Goal: Communication & Community: Answer question/provide support

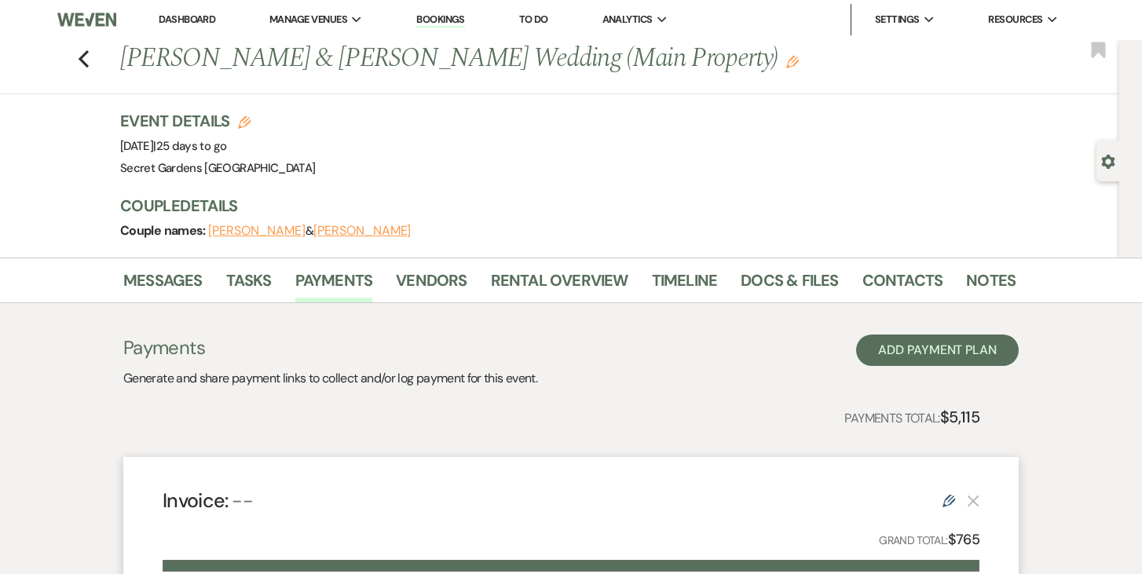
click at [188, 15] on link "Dashboard" at bounding box center [187, 19] width 57 height 13
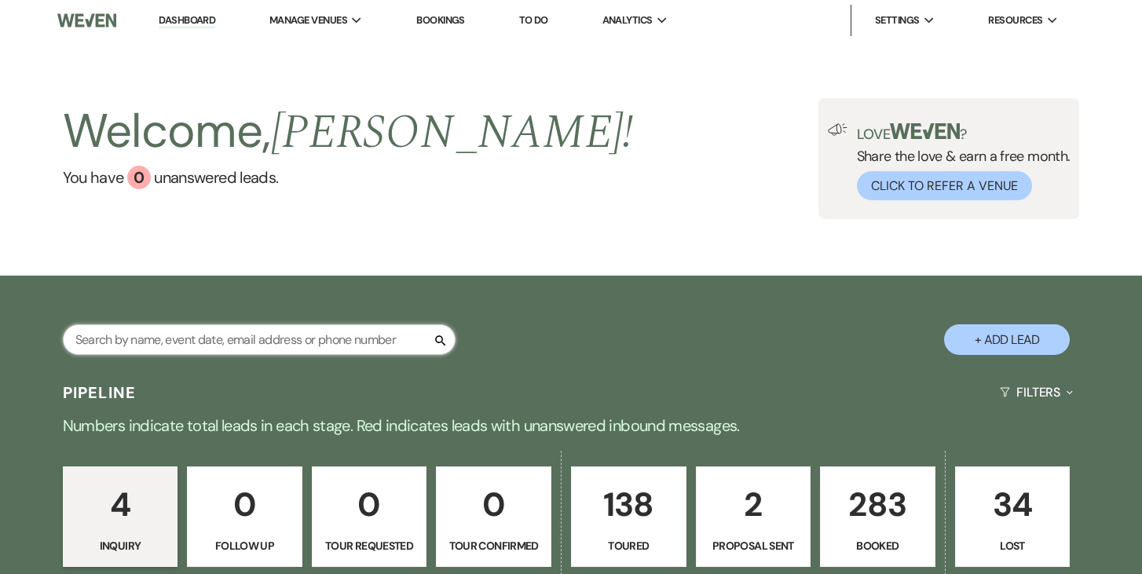
click at [317, 343] on input "text" at bounding box center [259, 339] width 393 height 31
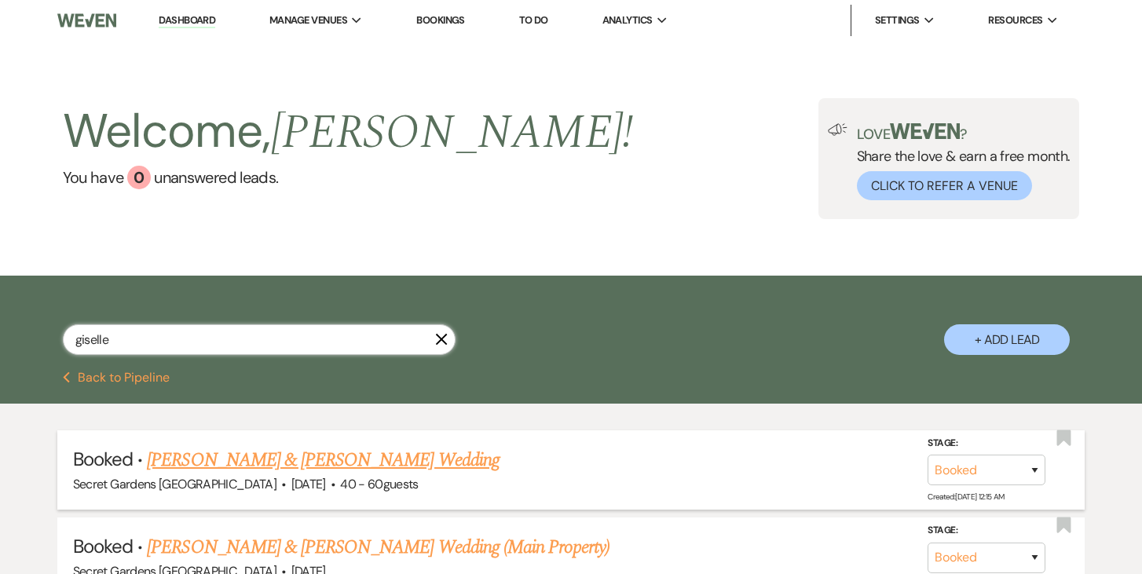
type input "giselle"
click at [317, 452] on link "[PERSON_NAME] & [PERSON_NAME] Wedding" at bounding box center [323, 460] width 352 height 28
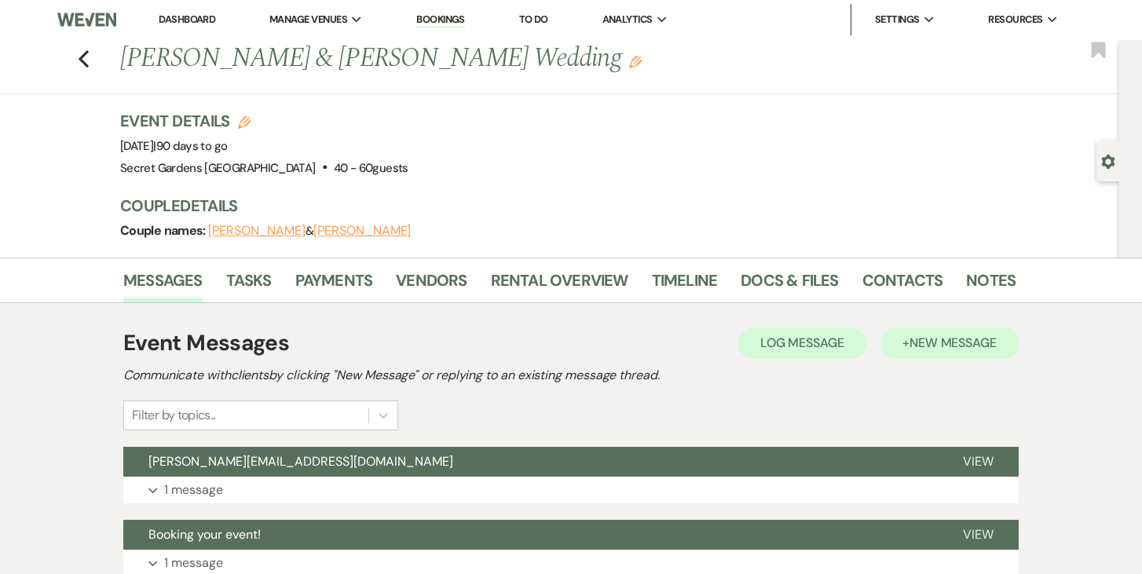
scroll to position [33, 0]
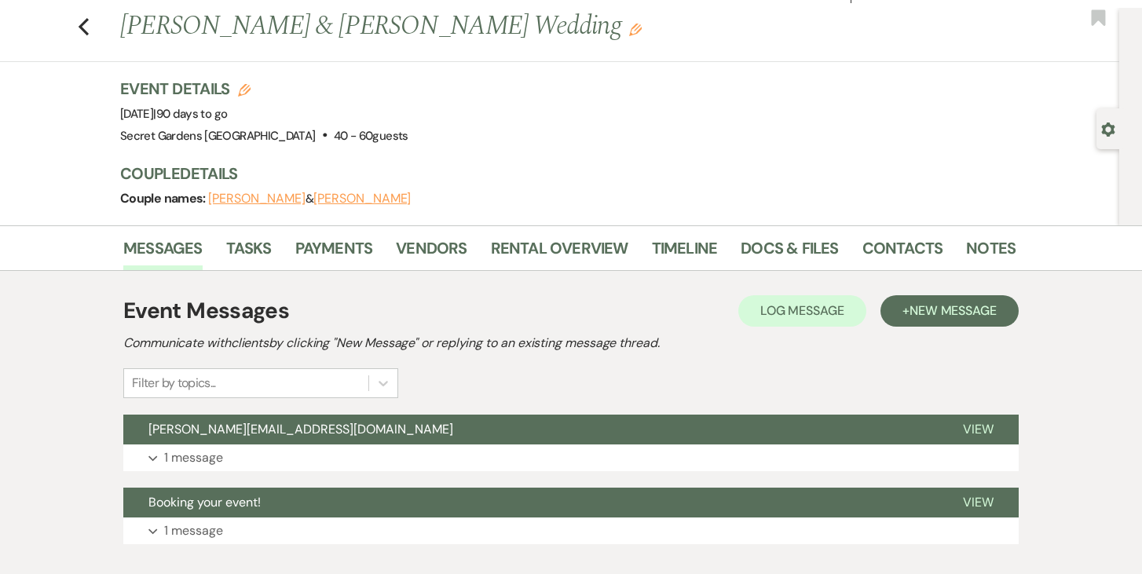
click at [1106, 129] on icon "Gear" at bounding box center [1108, 130] width 14 height 14
select select "7"
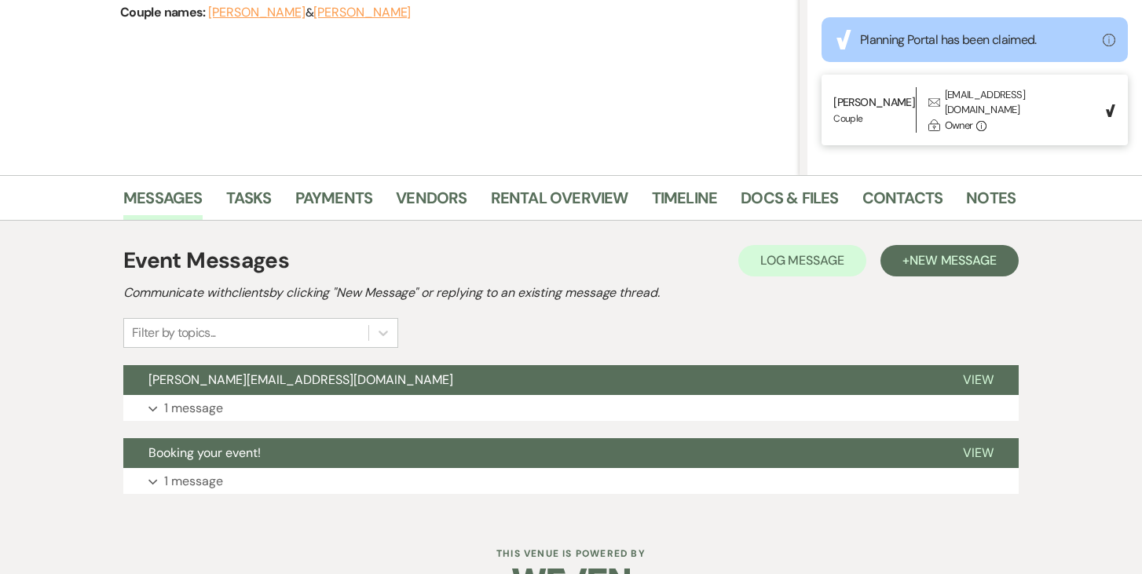
scroll to position [221, 0]
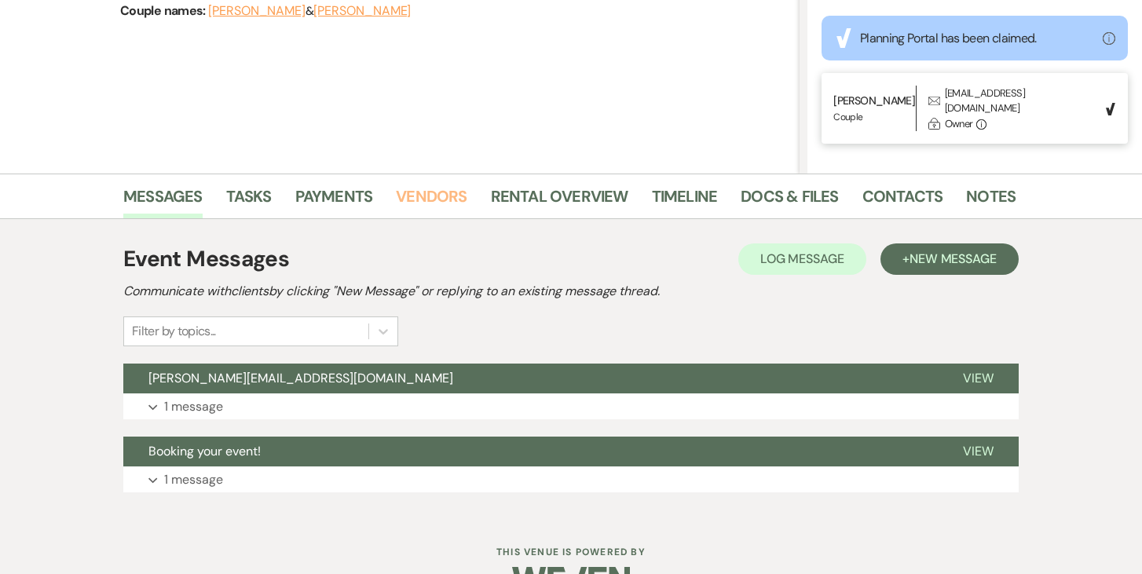
click at [425, 193] on link "Vendors" at bounding box center [431, 201] width 71 height 35
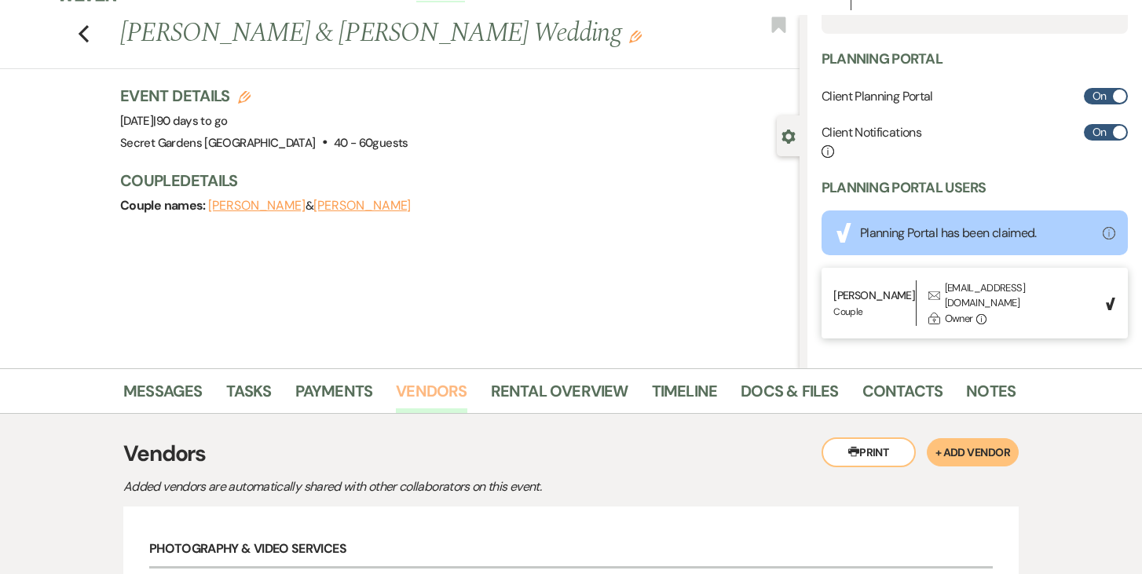
scroll to position [24, 0]
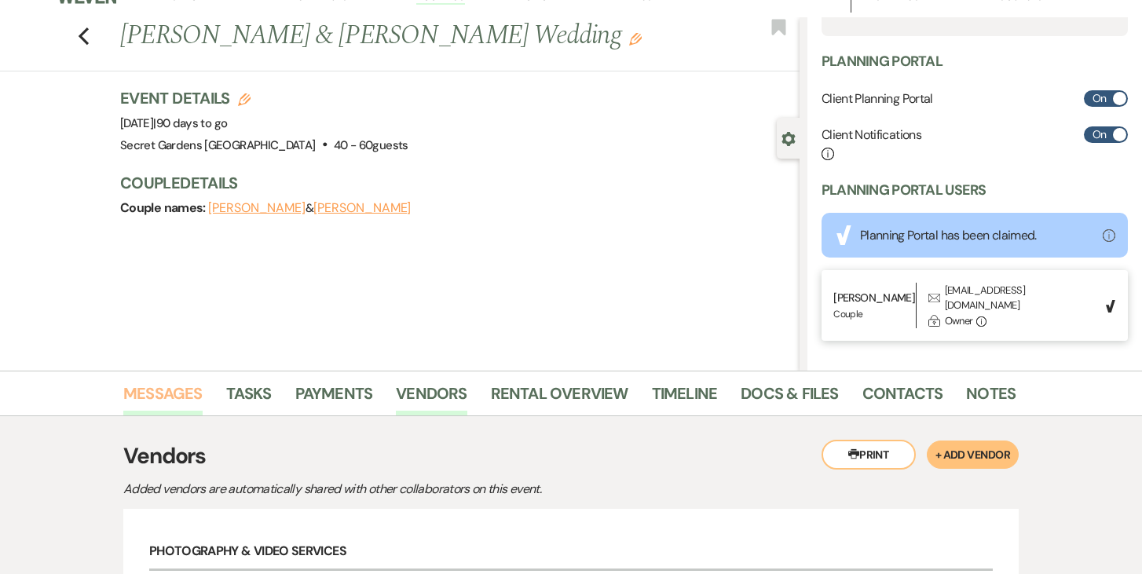
click at [156, 391] on link "Messages" at bounding box center [162, 398] width 79 height 35
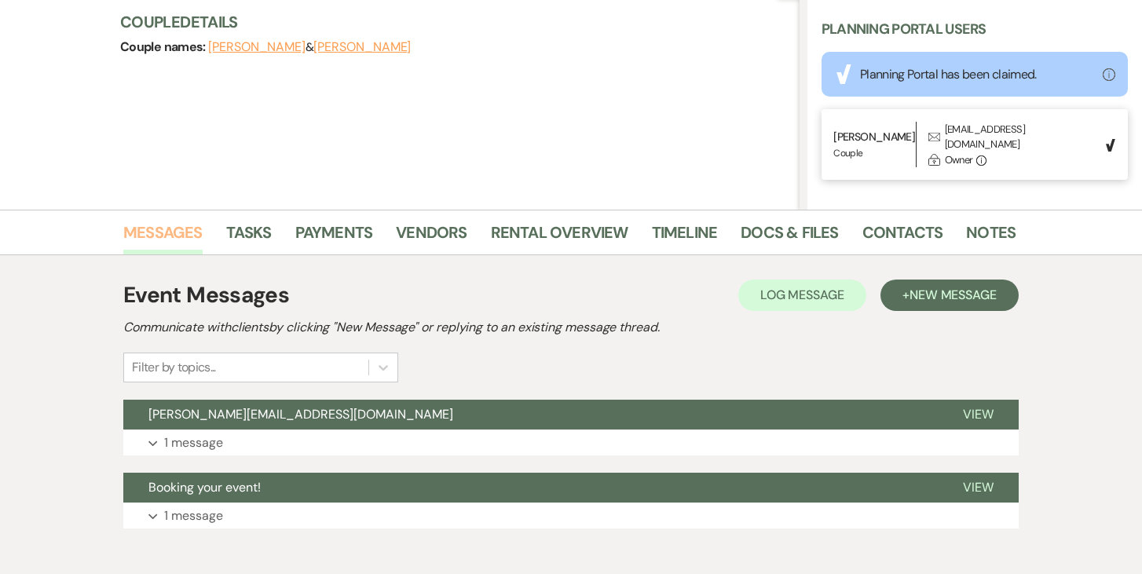
scroll to position [264, 0]
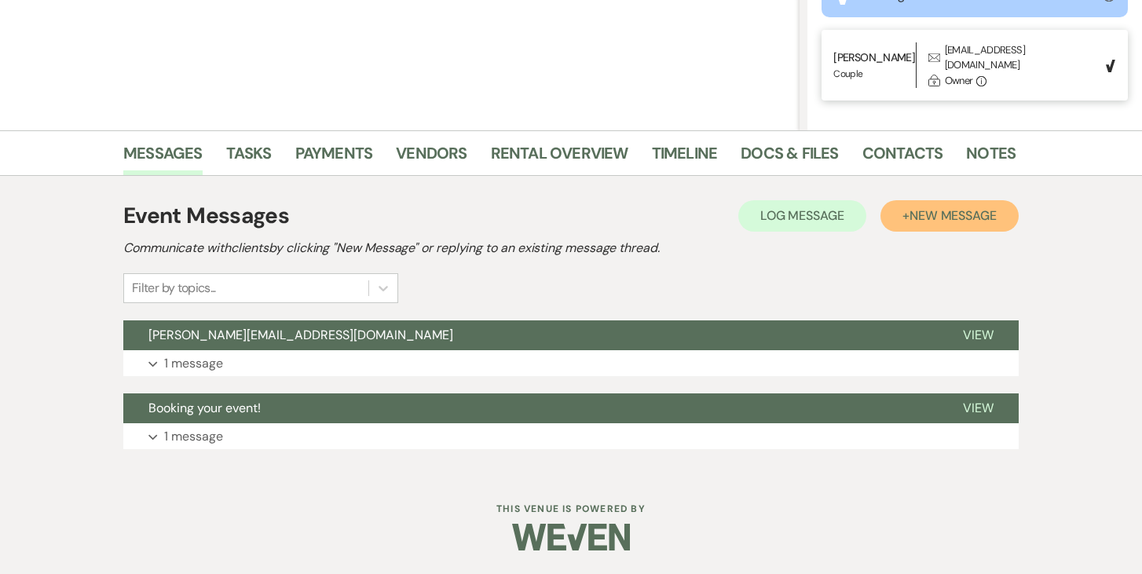
click at [987, 210] on span "New Message" at bounding box center [953, 215] width 87 height 16
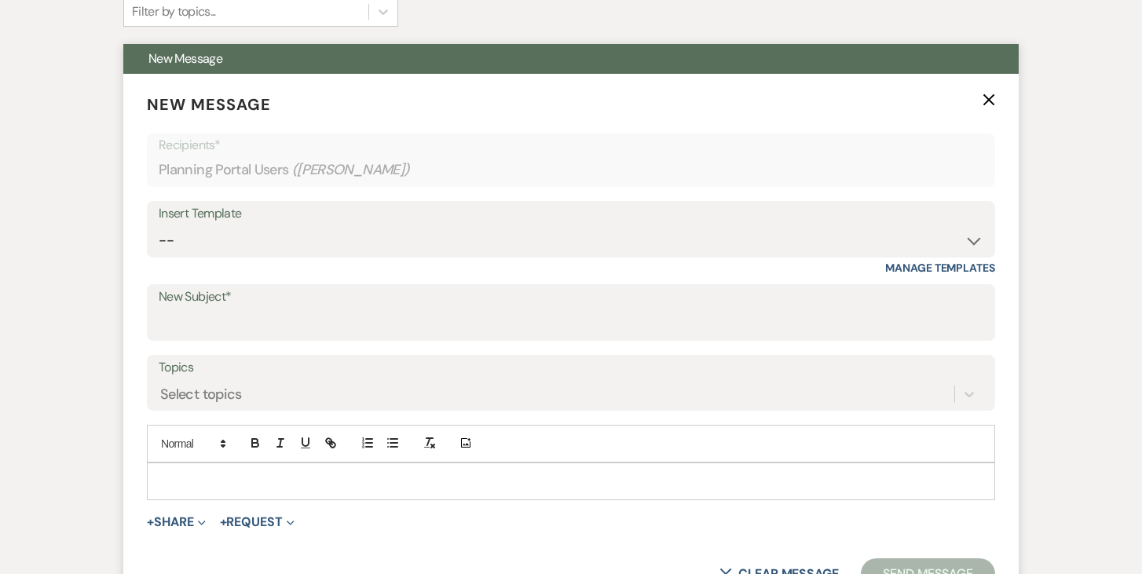
scroll to position [544, 0]
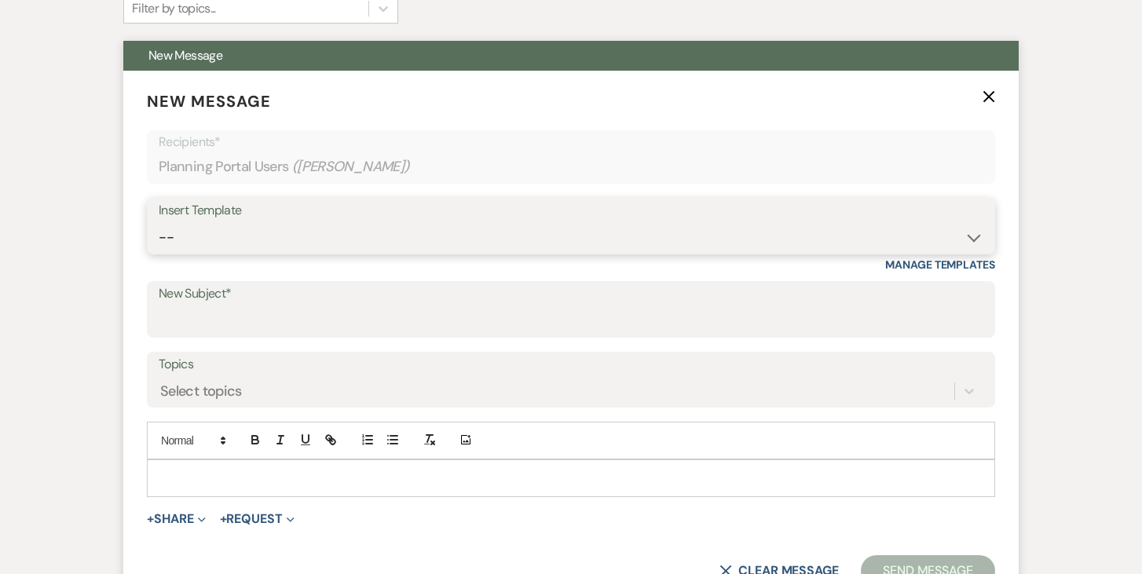
click at [977, 241] on select "-- Weven Planning Portal Introduction (Booked Events) Tour Request Response Fol…" at bounding box center [571, 237] width 825 height 31
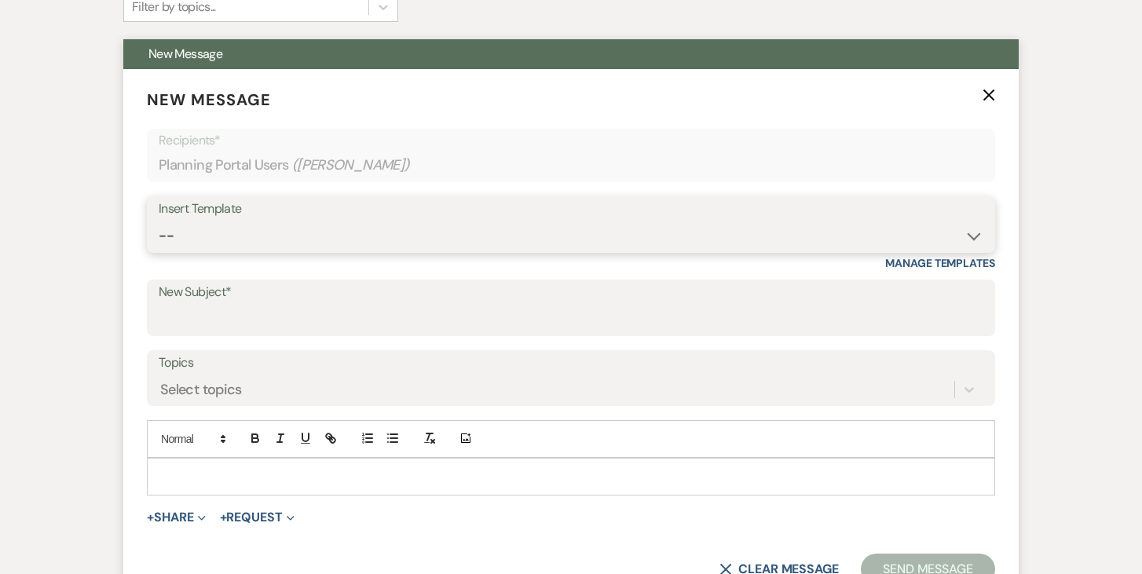
scroll to position [548, 0]
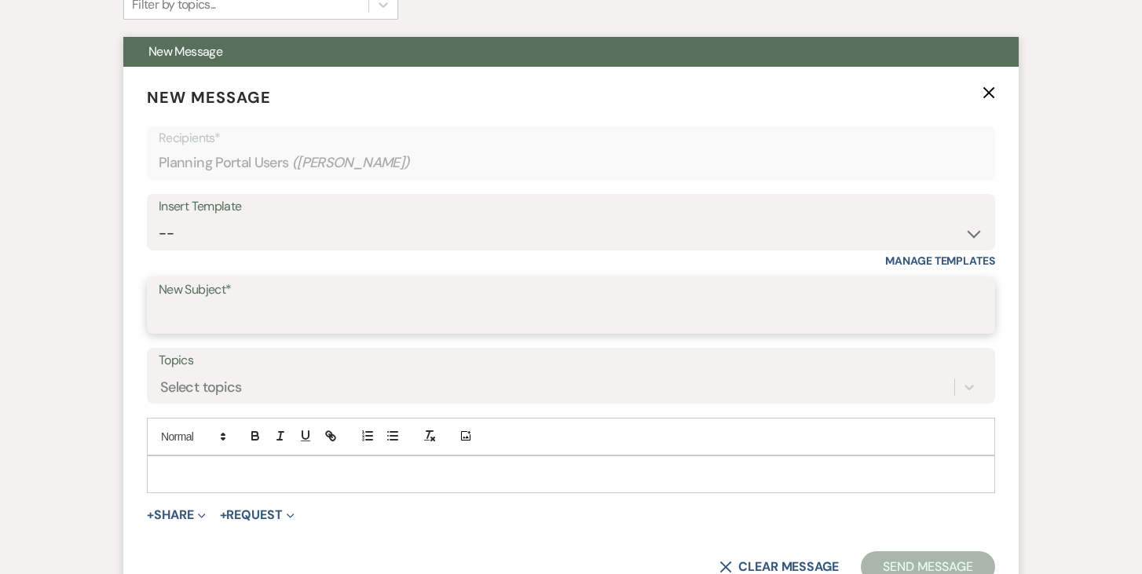
click at [617, 313] on input "New Subject*" at bounding box center [571, 317] width 825 height 31
type input "Early Access Bridal & Groom Suites"
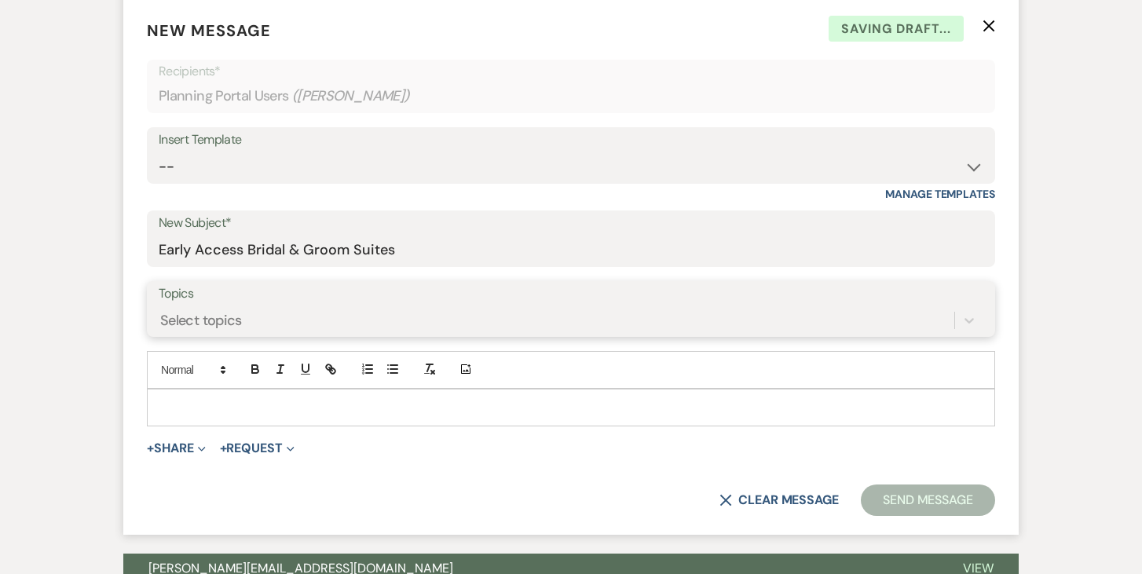
click at [522, 335] on div "Select topics" at bounding box center [571, 321] width 825 height 30
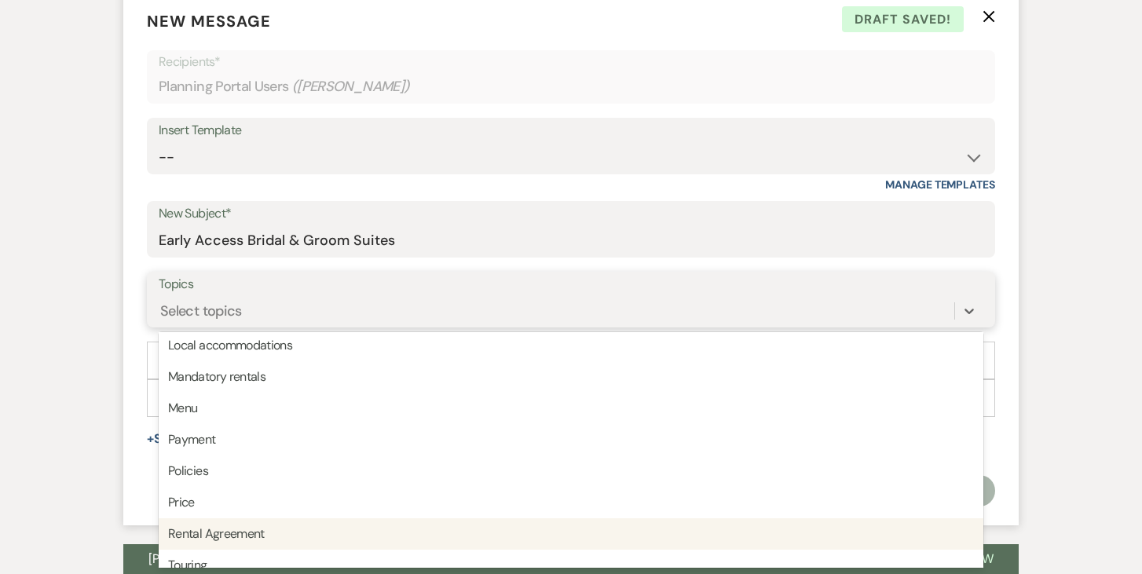
scroll to position [399, 0]
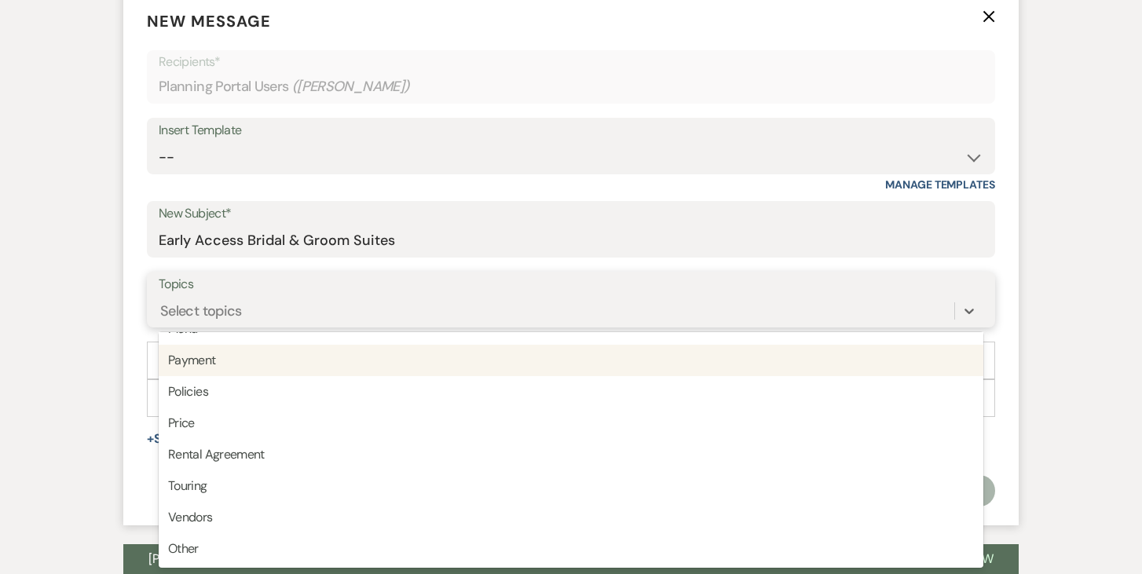
click at [467, 362] on div "Payment" at bounding box center [571, 360] width 825 height 31
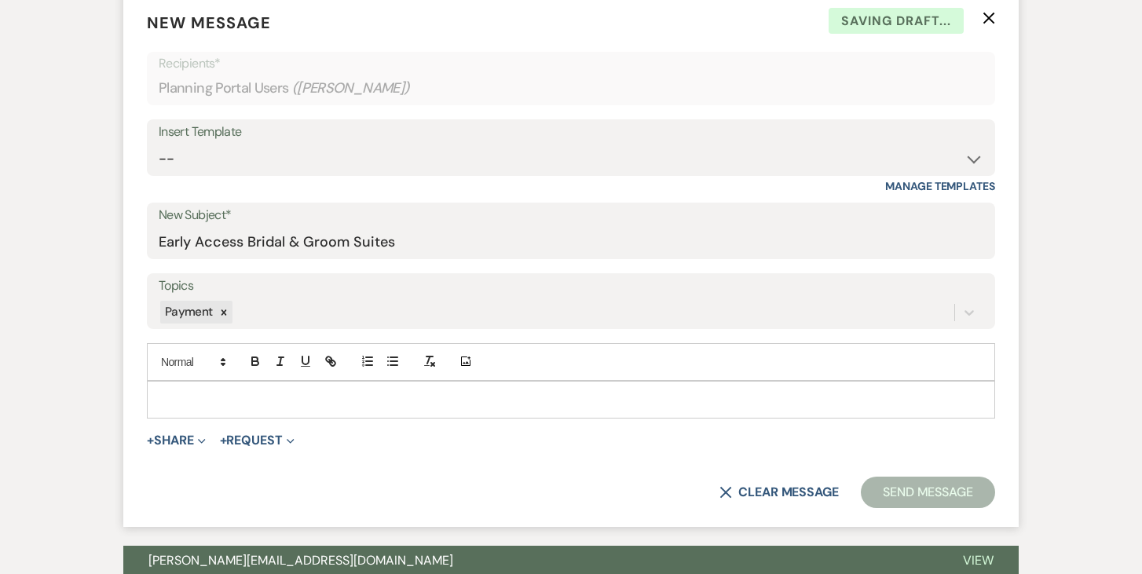
click at [299, 389] on div at bounding box center [571, 400] width 847 height 36
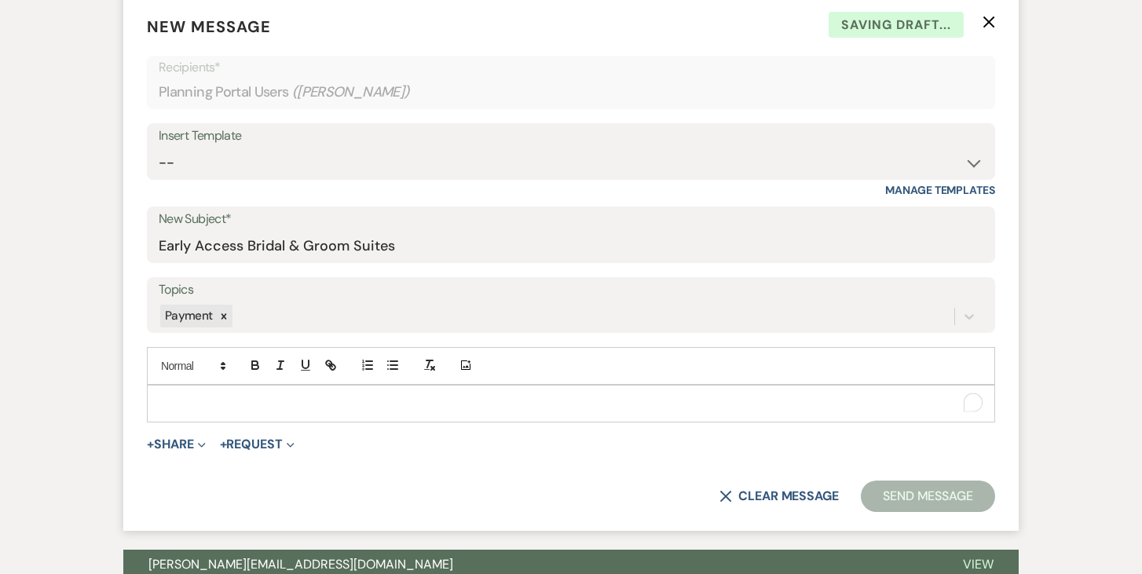
scroll to position [617, 0]
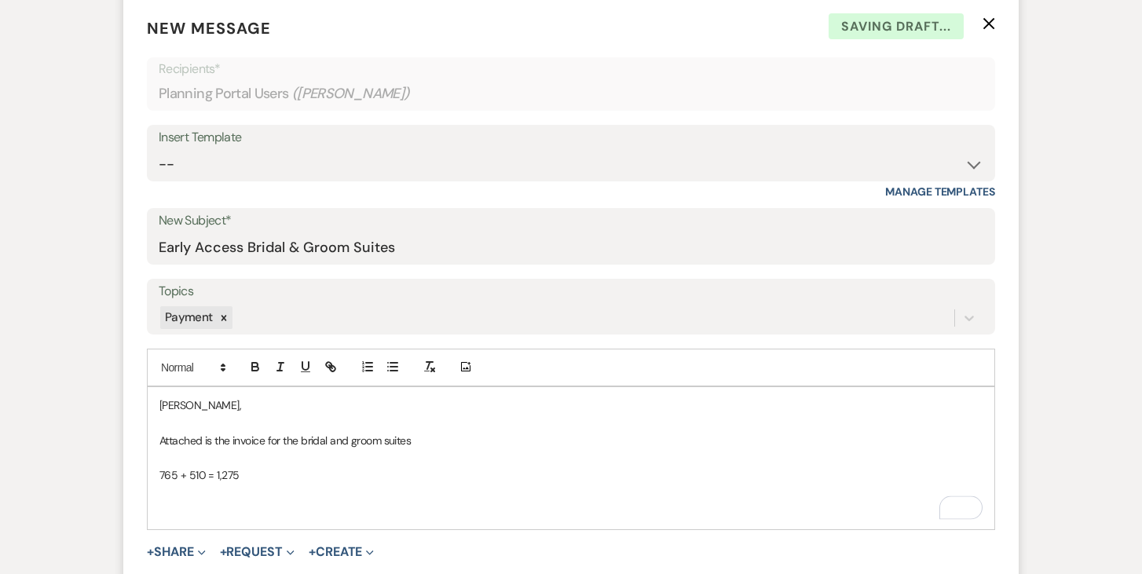
drag, startPoint x: 313, startPoint y: 488, endPoint x: 316, endPoint y: 500, distance: 12.8
click at [313, 488] on p "To enrich screen reader interactions, please activate Accessibility in Grammarl…" at bounding box center [570, 493] width 823 height 17
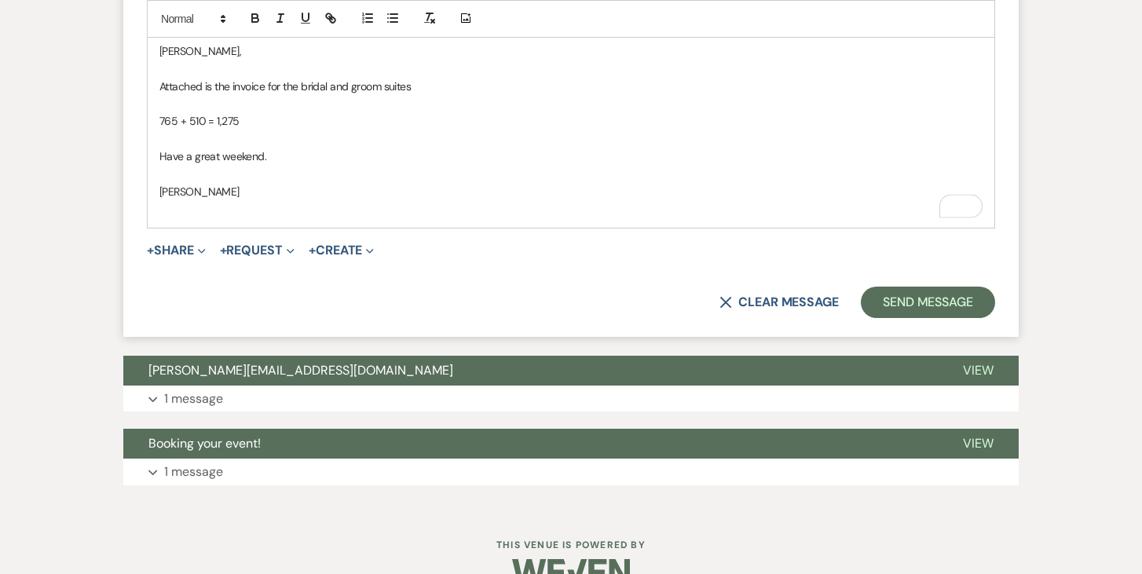
scroll to position [977, 0]
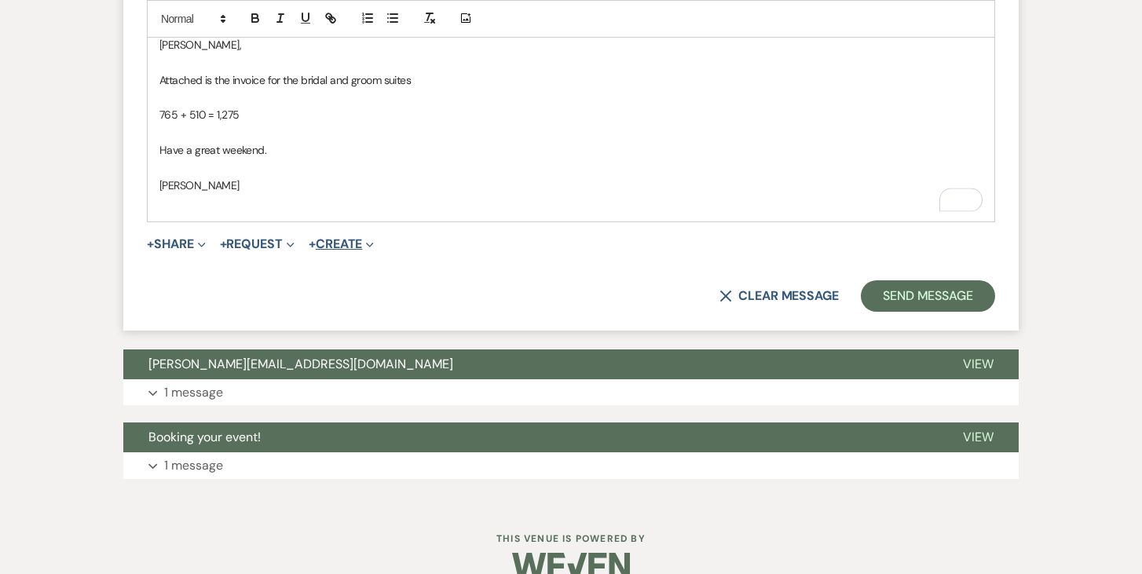
click at [354, 243] on button "+ Create Expand" at bounding box center [341, 244] width 65 height 13
drag, startPoint x: 446, startPoint y: 201, endPoint x: 417, endPoint y: 211, distance: 30.6
click at [446, 201] on p "To enrich screen reader interactions, please activate Accessibility in Grammarl…" at bounding box center [570, 202] width 823 height 17
click at [288, 246] on button "+ Request Expand" at bounding box center [257, 244] width 75 height 13
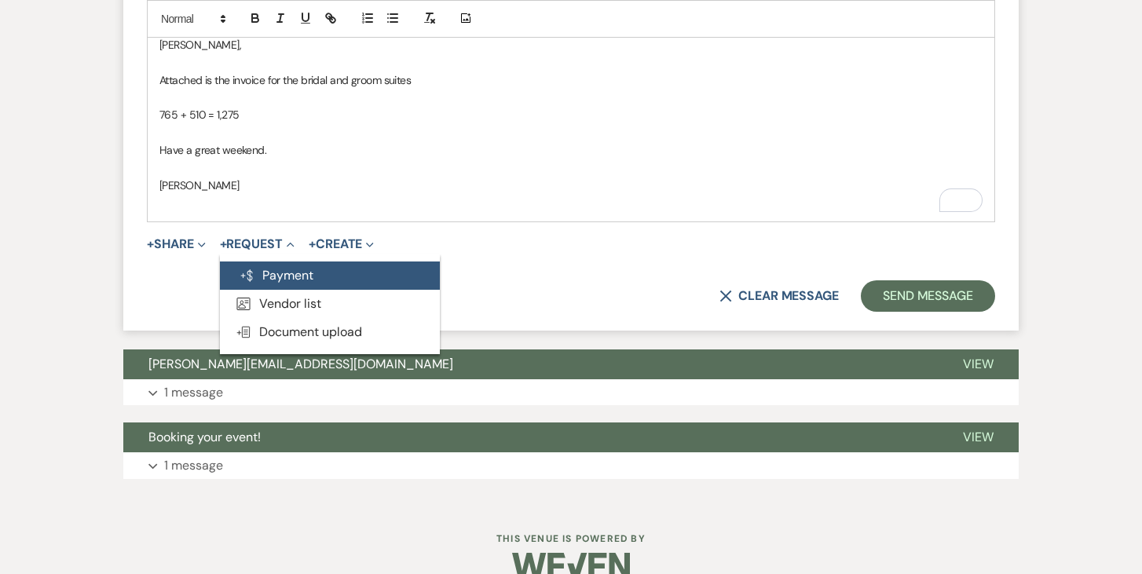
click at [281, 270] on button "Generate Payment Payment" at bounding box center [330, 276] width 220 height 28
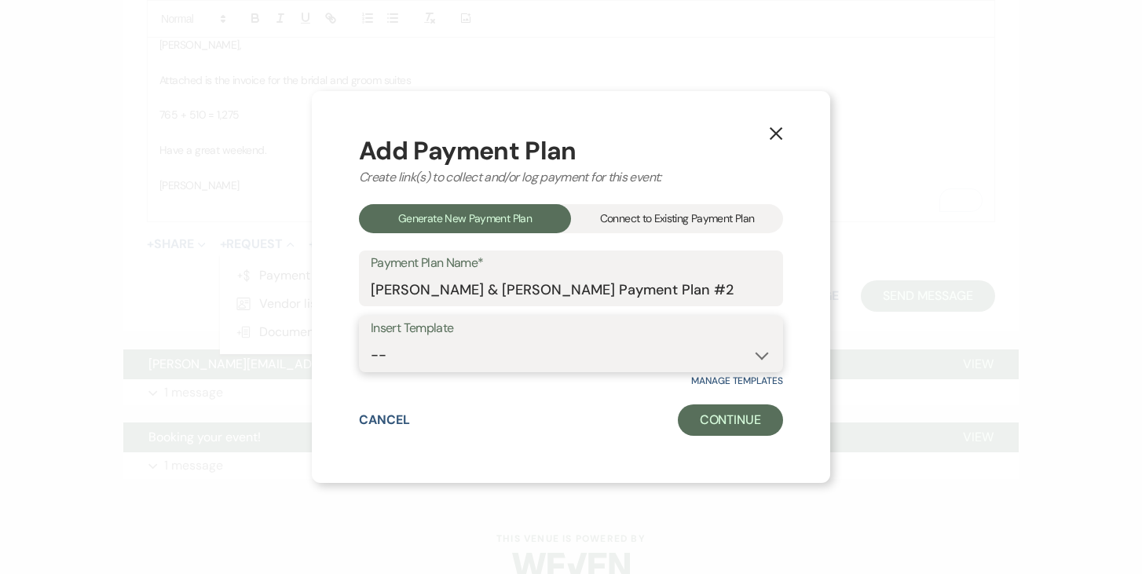
click at [759, 356] on select "-- Test Standard Payment Plan Balance Security Early Access Bridal Suite" at bounding box center [571, 355] width 401 height 31
select select "427"
click at [371, 340] on select "-- Test Standard Payment Plan Balance Security Early Access Bridal Suite" at bounding box center [571, 355] width 401 height 31
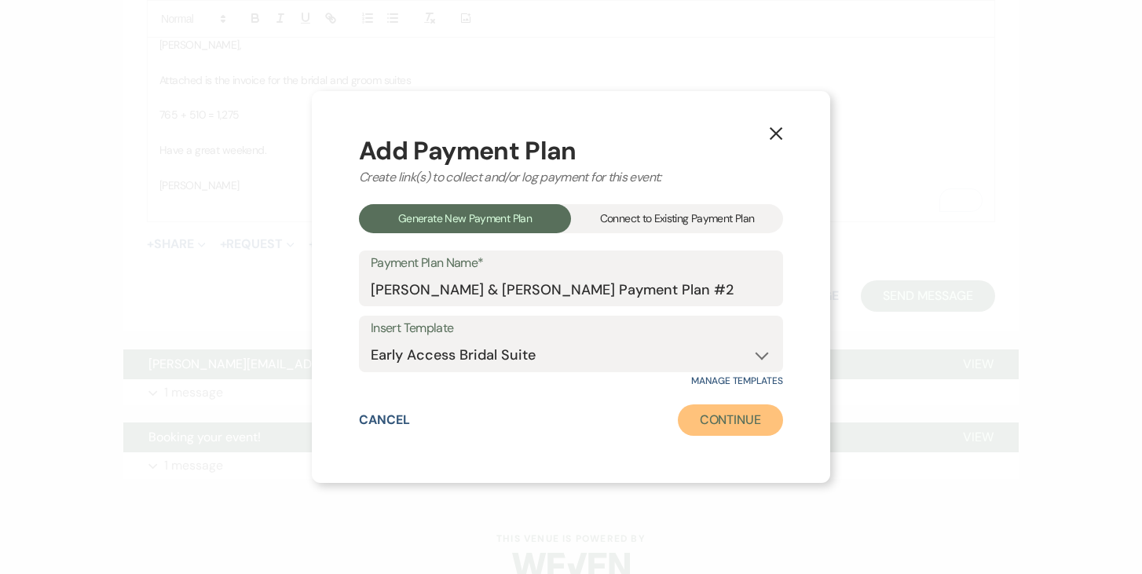
click at [737, 416] on button "Continue" at bounding box center [730, 420] width 105 height 31
select select "2"
select select "percentage"
select select "true"
select select "client"
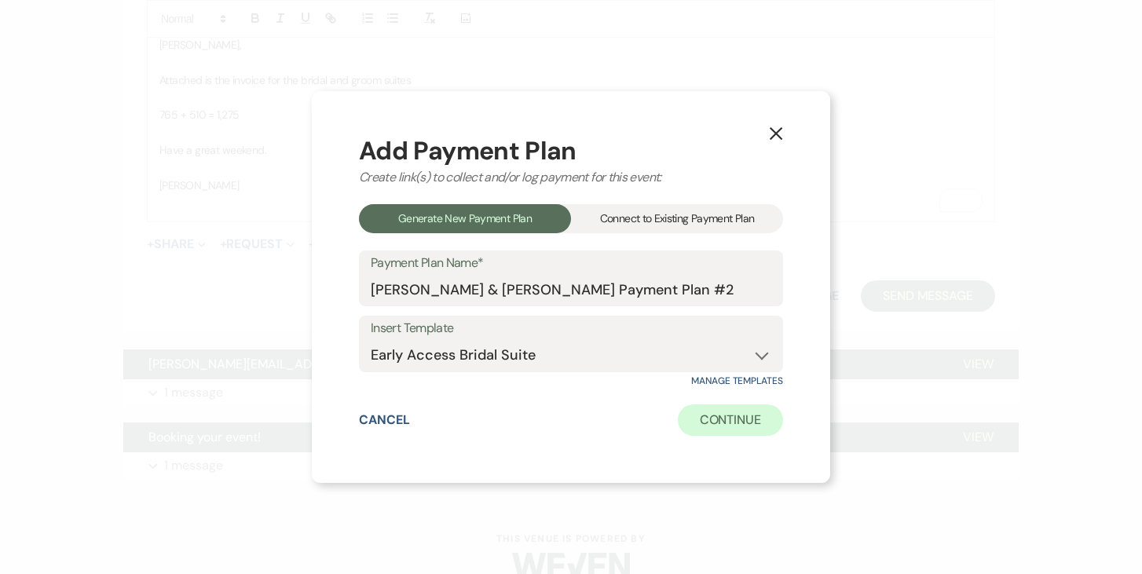
select select "days"
select select "afterDueDate"
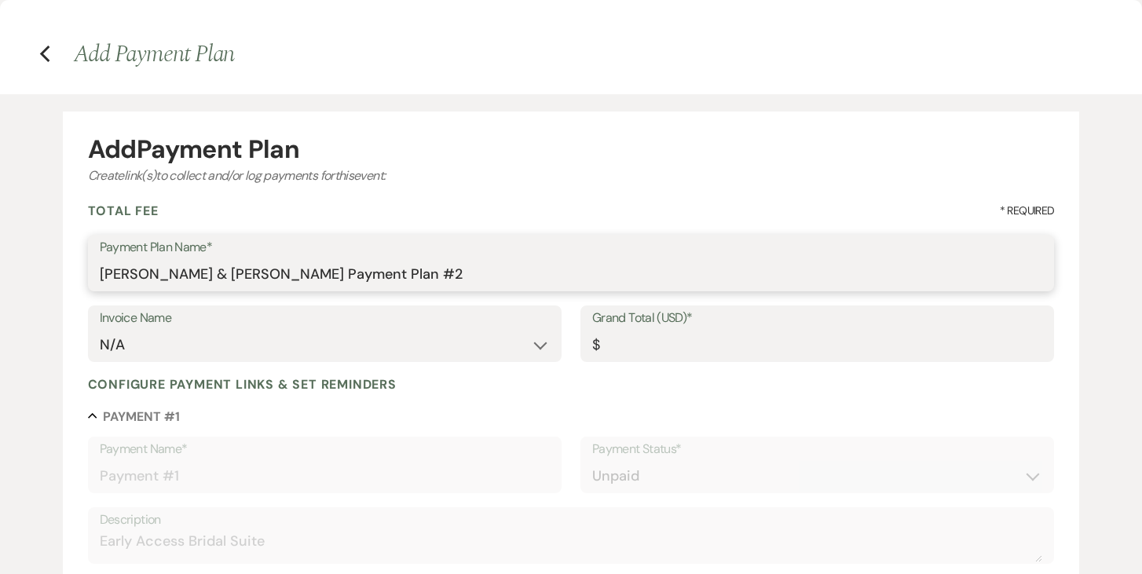
drag, startPoint x: 443, startPoint y: 271, endPoint x: 475, endPoint y: 277, distance: 31.9
click at [447, 271] on input "[PERSON_NAME] & [PERSON_NAME] Payment Plan #2" at bounding box center [572, 274] width 944 height 31
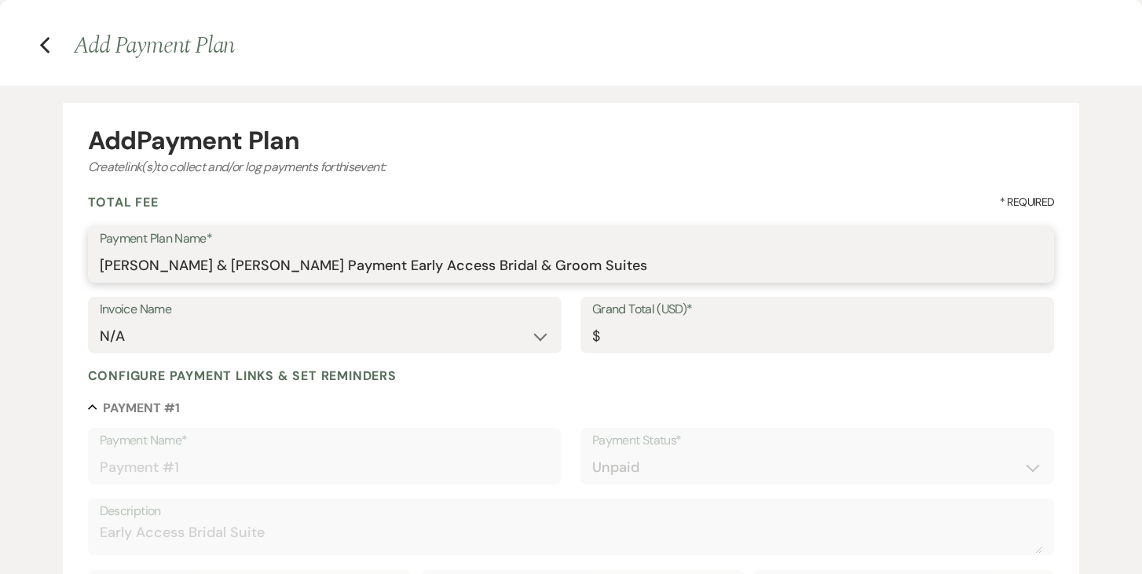
type input "[PERSON_NAME] & [PERSON_NAME] Payment Early Access Bridal & Groom Suites"
click at [720, 342] on input "Grand Total (USD)*" at bounding box center [817, 336] width 450 height 31
type input "1"
type input "1.00"
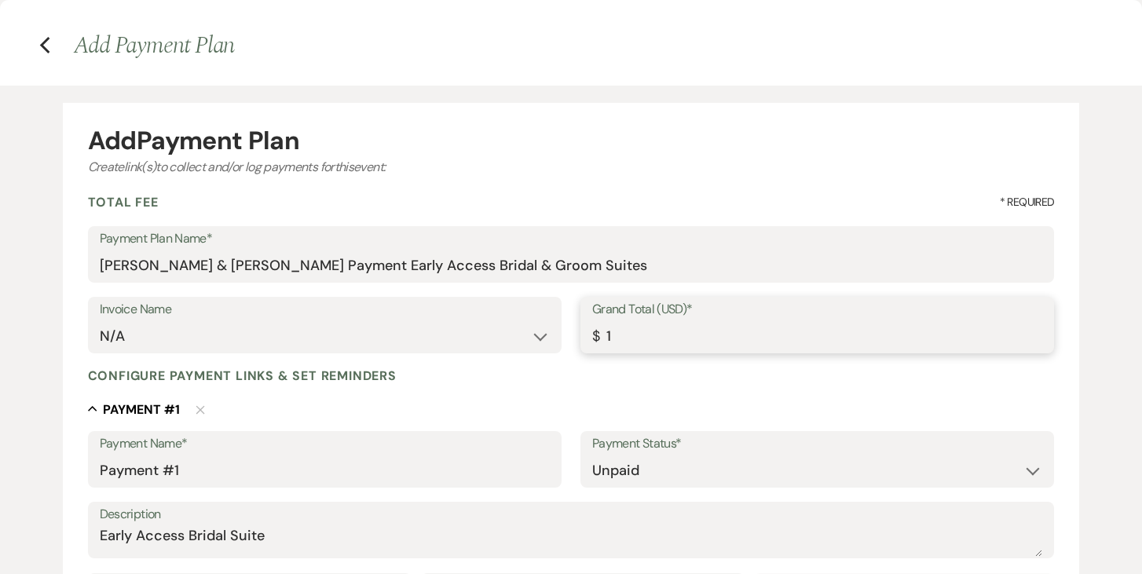
type input "12"
type input "12.00"
type input "127"
type input "127.00"
type input "1275"
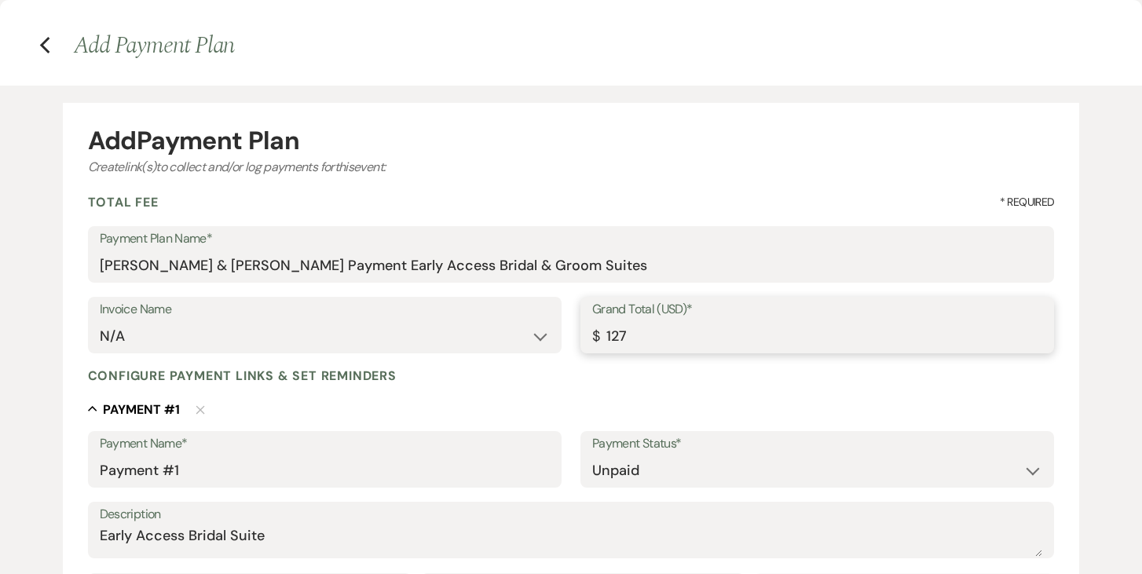
type input "1275.00"
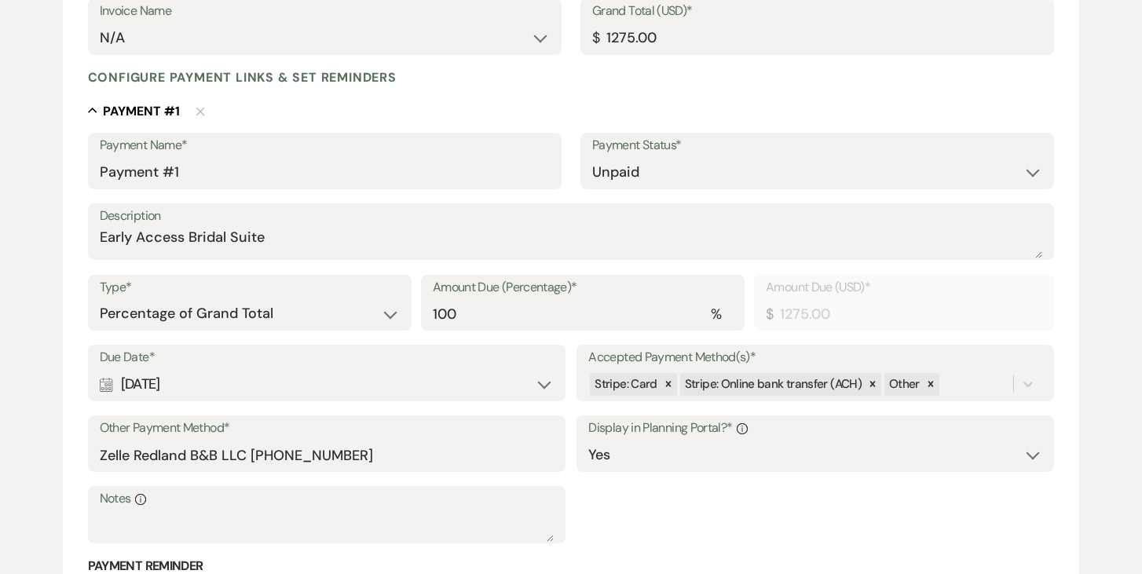
scroll to position [380, 0]
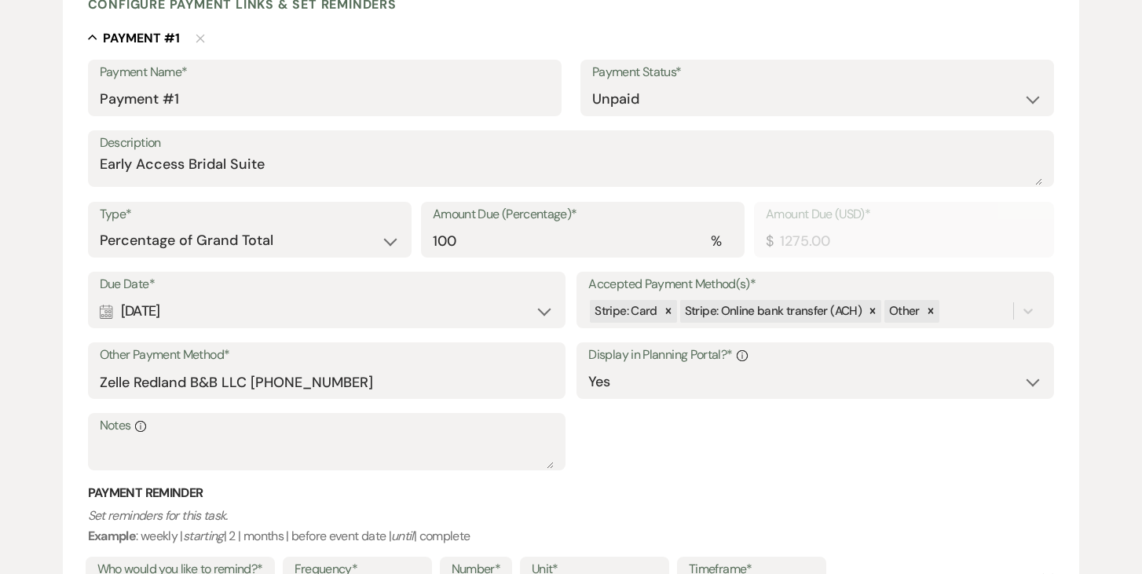
click at [544, 315] on div "Calendar [DATE] Expand" at bounding box center [327, 311] width 454 height 31
select select "day"
select select "beforeEventDate"
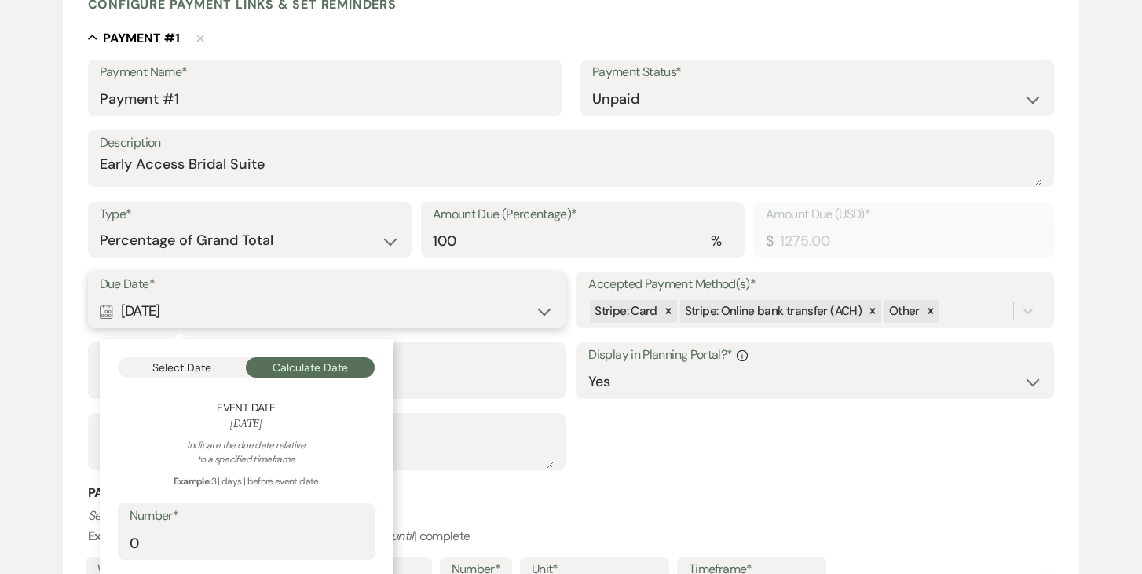
click at [189, 368] on button "Select Date" at bounding box center [182, 367] width 129 height 20
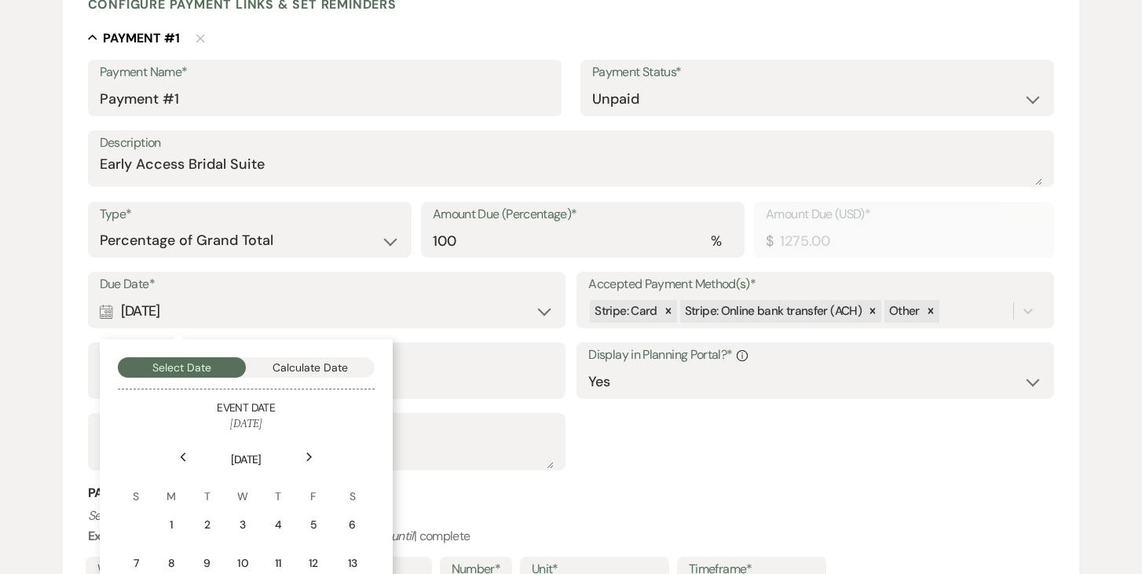
click at [186, 456] on icon "Previous" at bounding box center [183, 457] width 8 height 9
click at [313, 455] on icon "Next" at bounding box center [310, 457] width 8 height 9
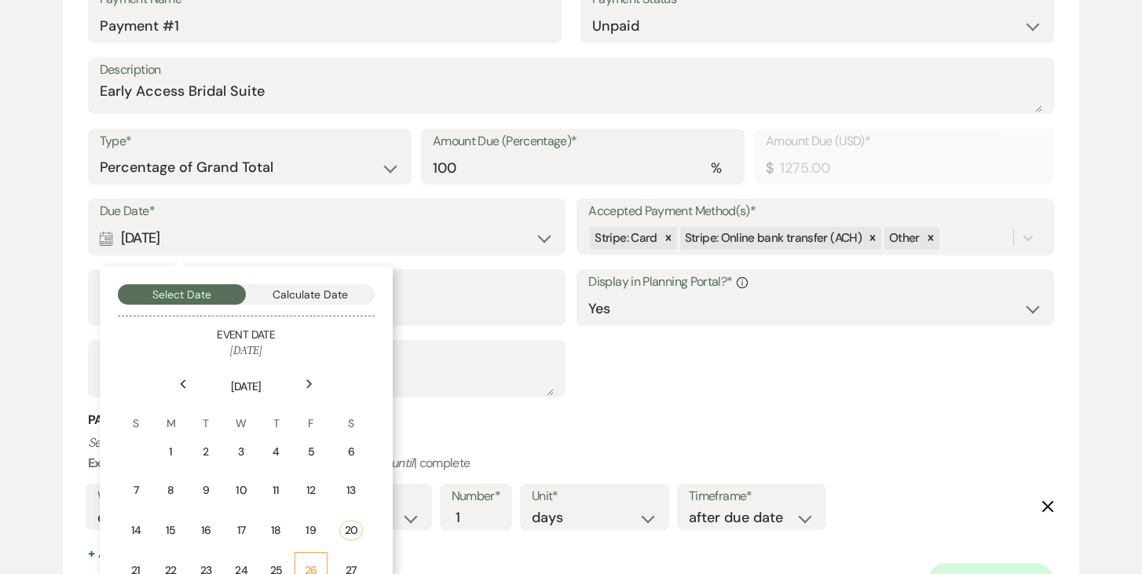
scroll to position [586, 0]
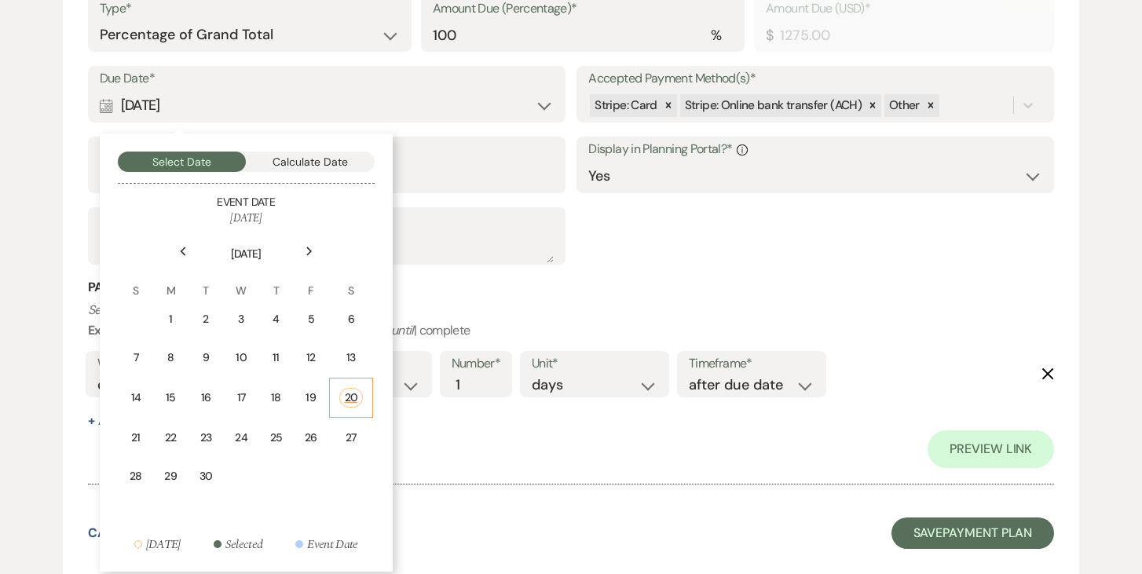
click at [353, 389] on div "20" at bounding box center [351, 398] width 24 height 20
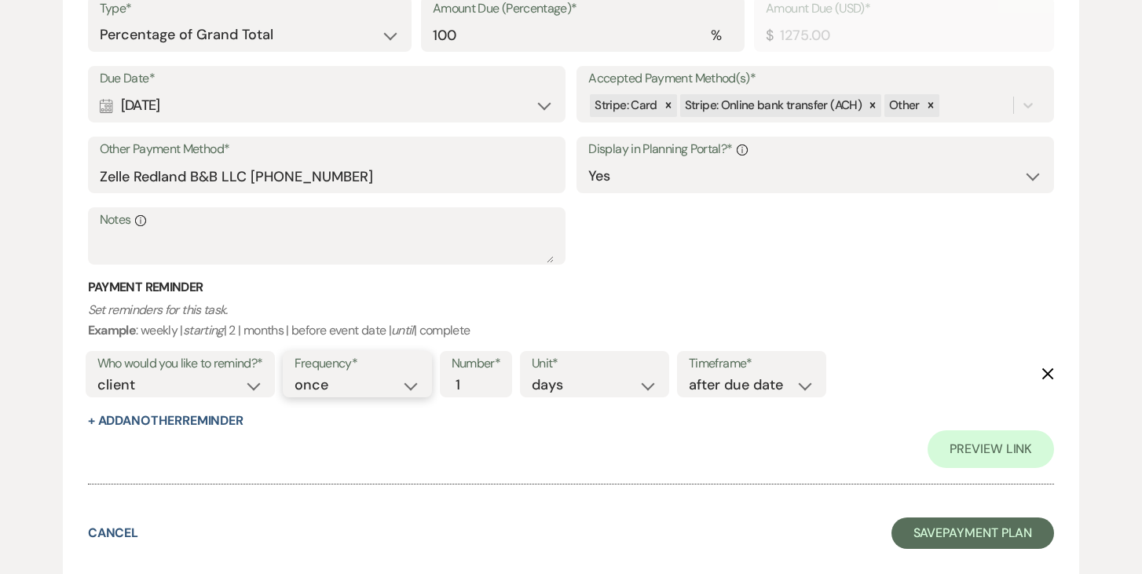
click at [419, 387] on select "once daily weekly monthly" at bounding box center [358, 385] width 126 height 21
select select "daily"
click at [297, 375] on select "once daily weekly monthly" at bounding box center [358, 385] width 126 height 21
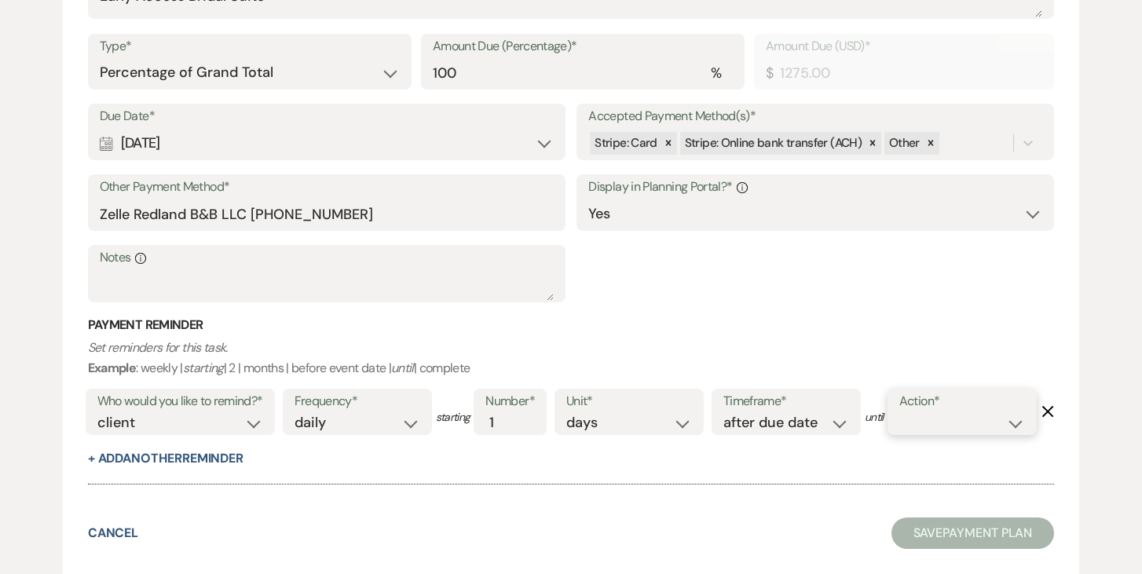
click at [900, 434] on select "complete due date custom date" at bounding box center [963, 422] width 126 height 21
select select "complete"
click at [900, 434] on select "complete due date custom date" at bounding box center [963, 422] width 126 height 21
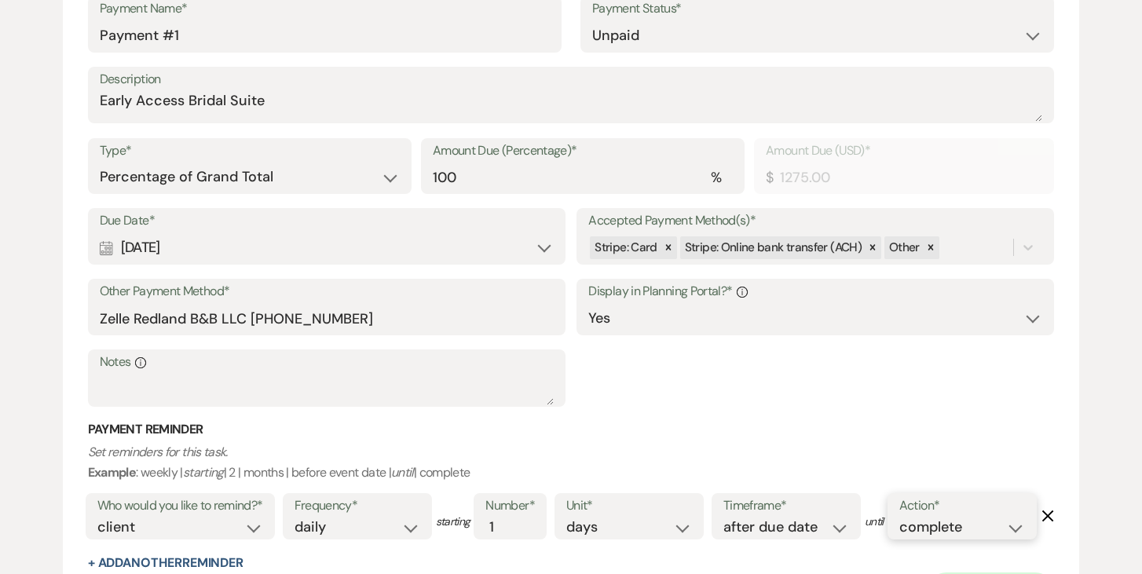
scroll to position [439, 0]
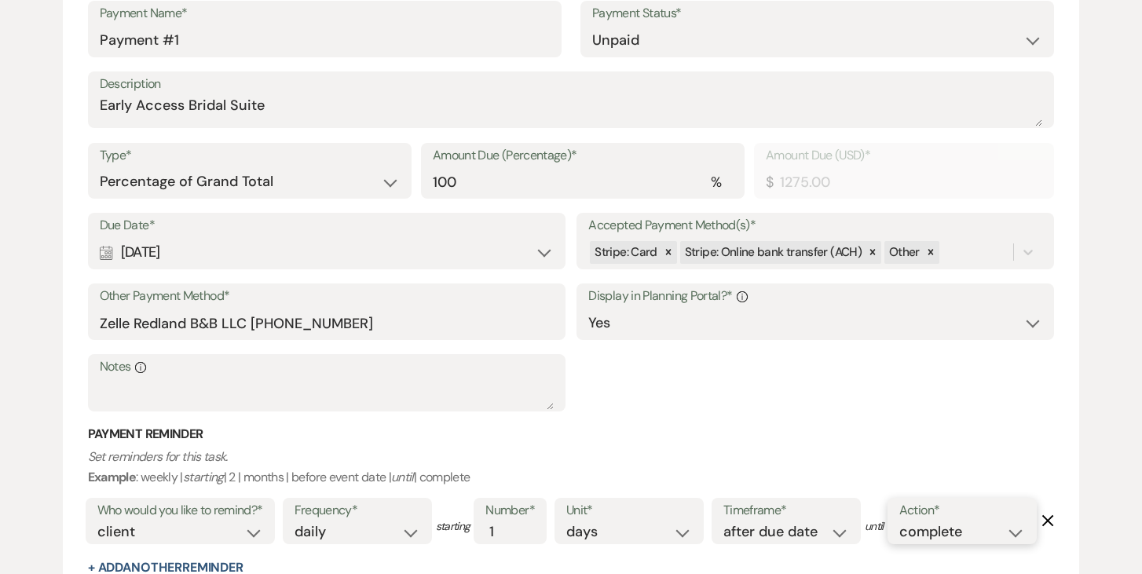
click at [869, 249] on icon at bounding box center [872, 252] width 11 height 11
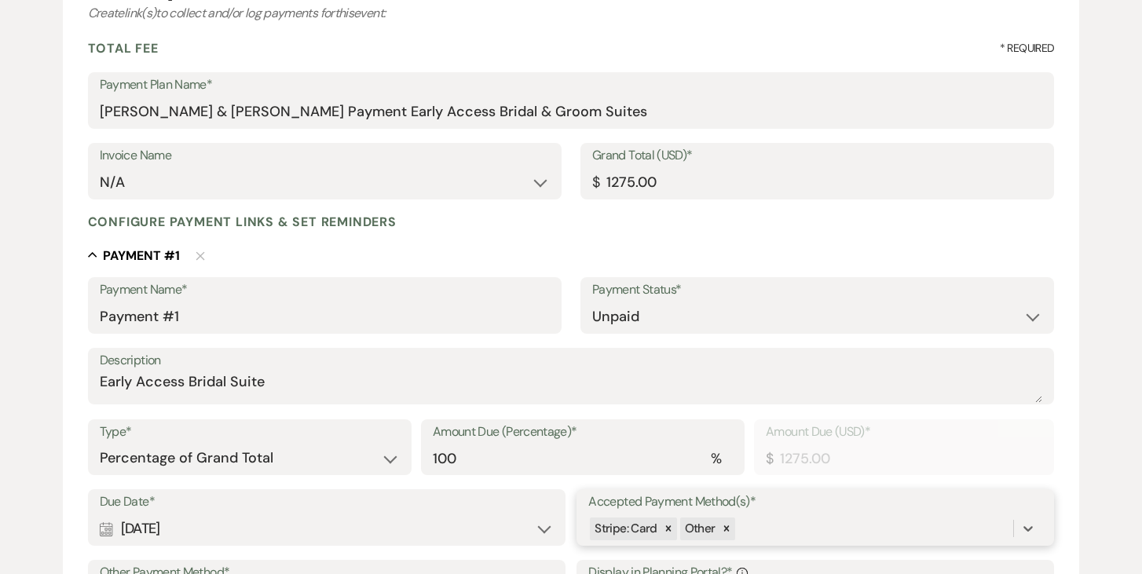
scroll to position [162, 0]
drag, startPoint x: 393, startPoint y: 109, endPoint x: 619, endPoint y: 114, distance: 226.3
click at [647, 111] on input "[PERSON_NAME] & [PERSON_NAME] Payment Early Access Bridal & Groom Suites" at bounding box center [572, 112] width 944 height 31
click at [269, 316] on input "Payment #1" at bounding box center [325, 317] width 450 height 31
paste input "Early Access Bridal & Groom Suites"
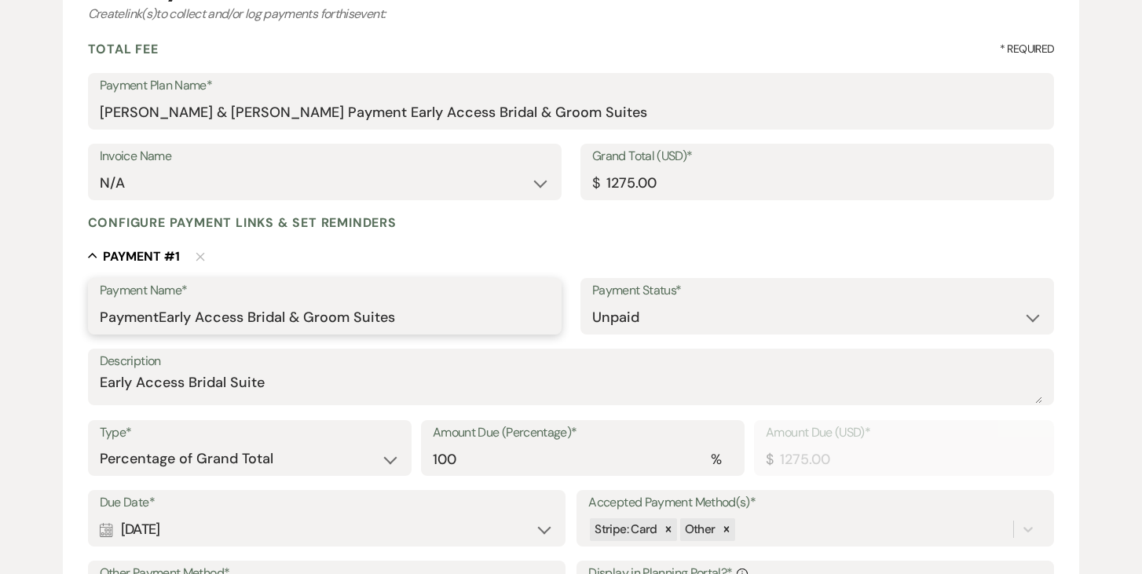
drag, startPoint x: 156, startPoint y: 316, endPoint x: 180, endPoint y: 320, distance: 24.7
click at [158, 316] on input "PaymentEarly Access Bridal & Groom Suites" at bounding box center [325, 317] width 450 height 31
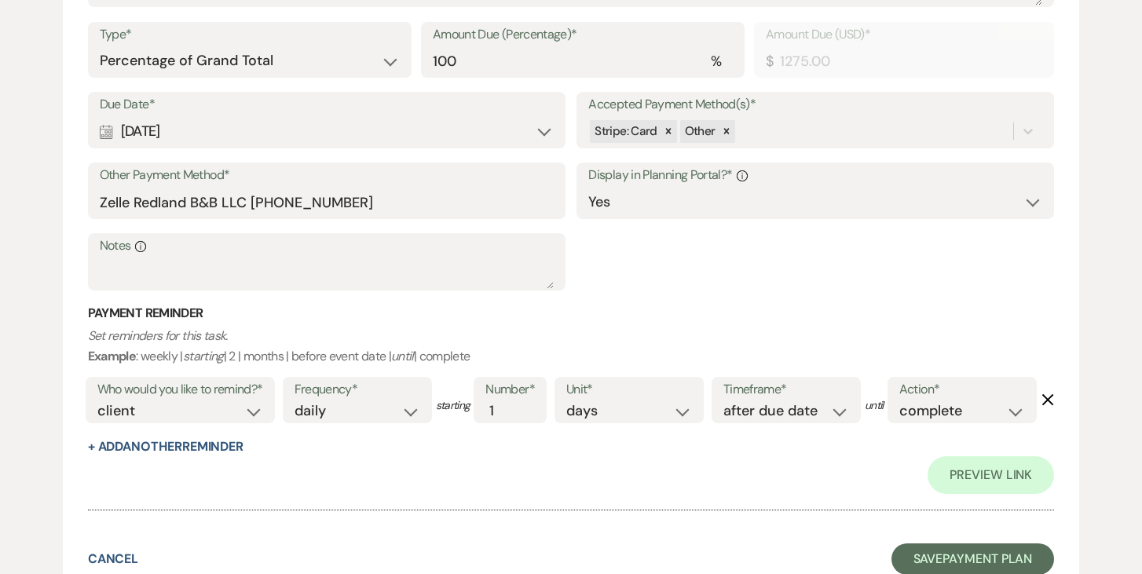
scroll to position [651, 0]
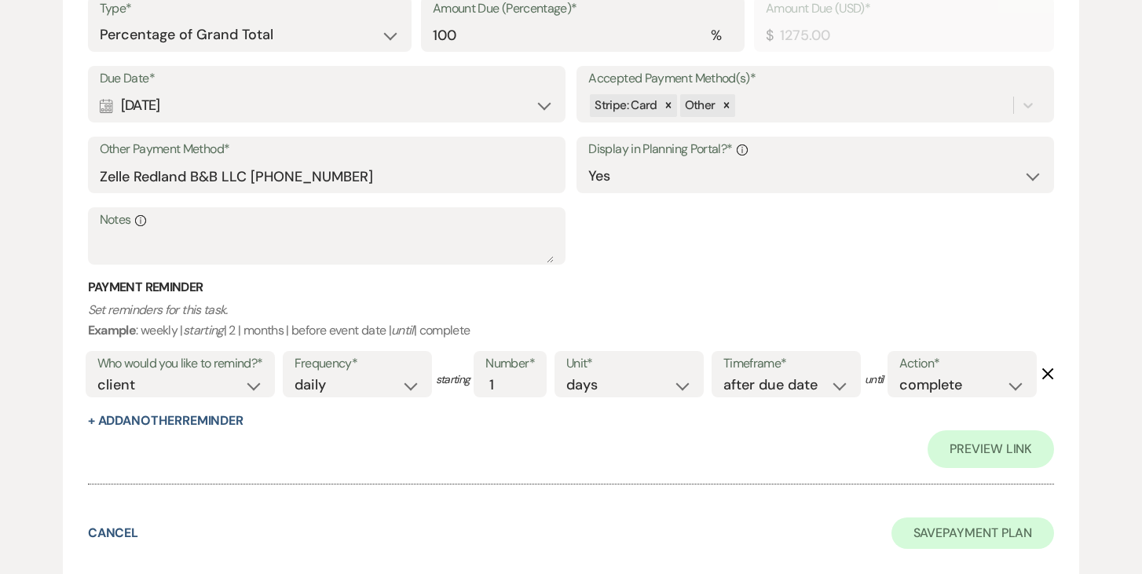
type input "Payment Early Access Bridal & Groom Suites"
click at [1002, 527] on button "Save Payment Plan" at bounding box center [973, 533] width 163 height 31
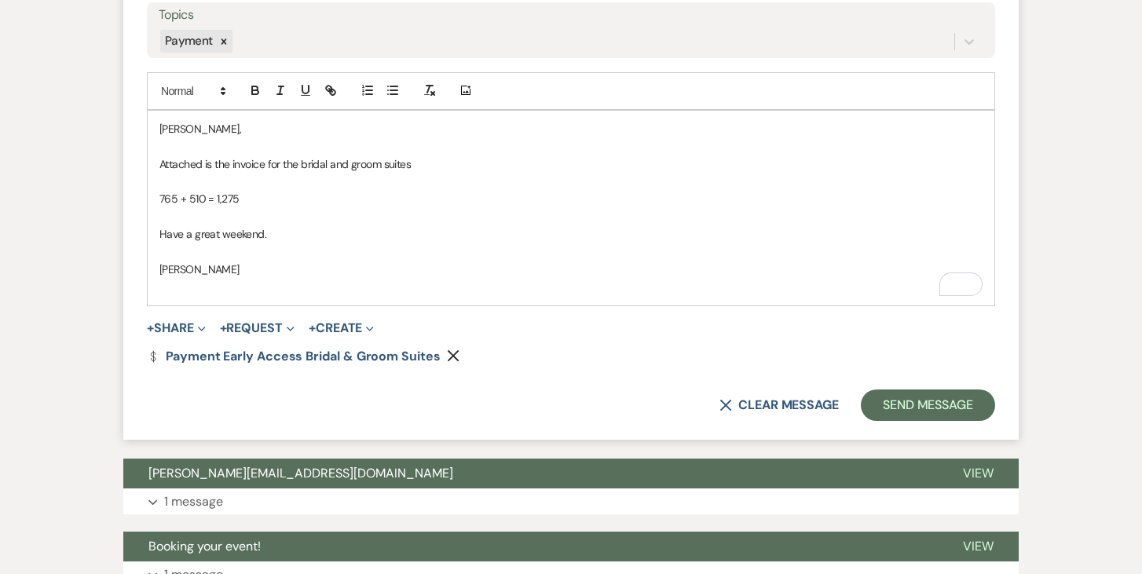
scroll to position [889, 0]
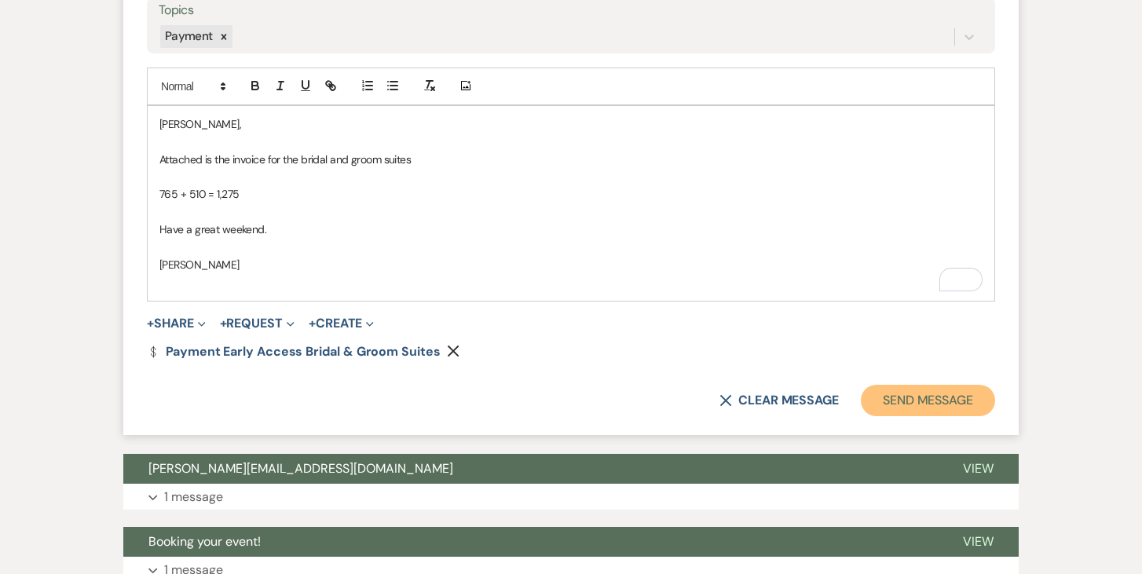
click at [928, 404] on button "Send Message" at bounding box center [928, 400] width 134 height 31
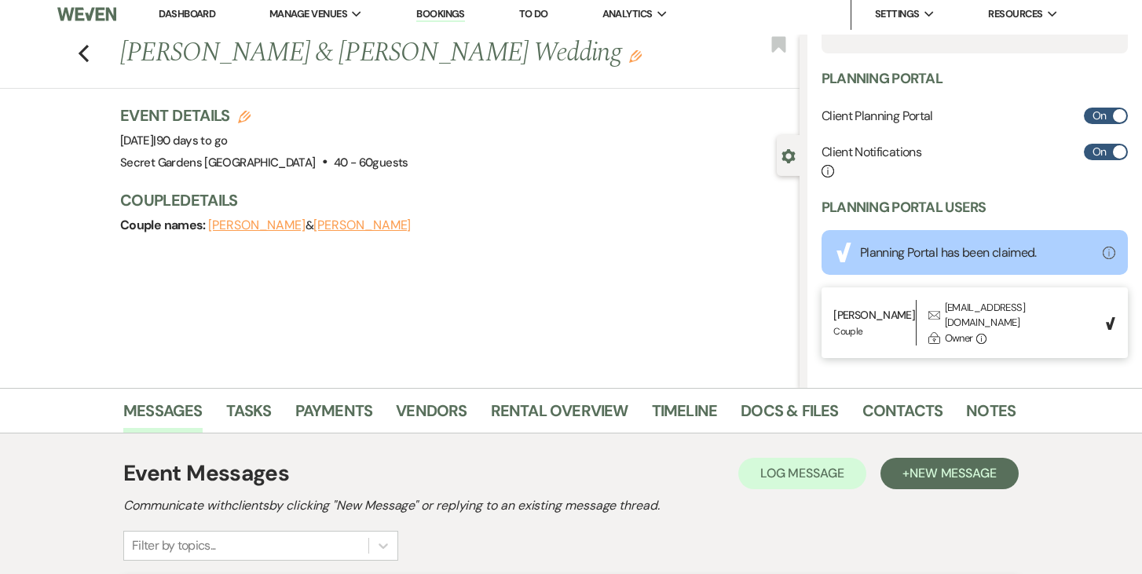
scroll to position [0, 0]
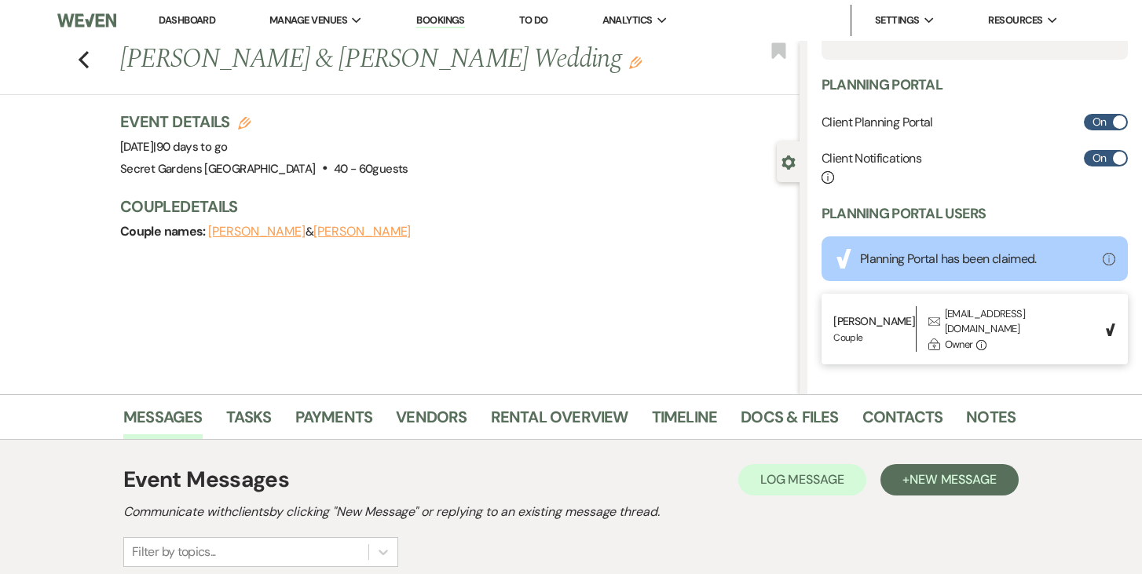
click at [254, 231] on button "[PERSON_NAME]" at bounding box center [256, 231] width 97 height 13
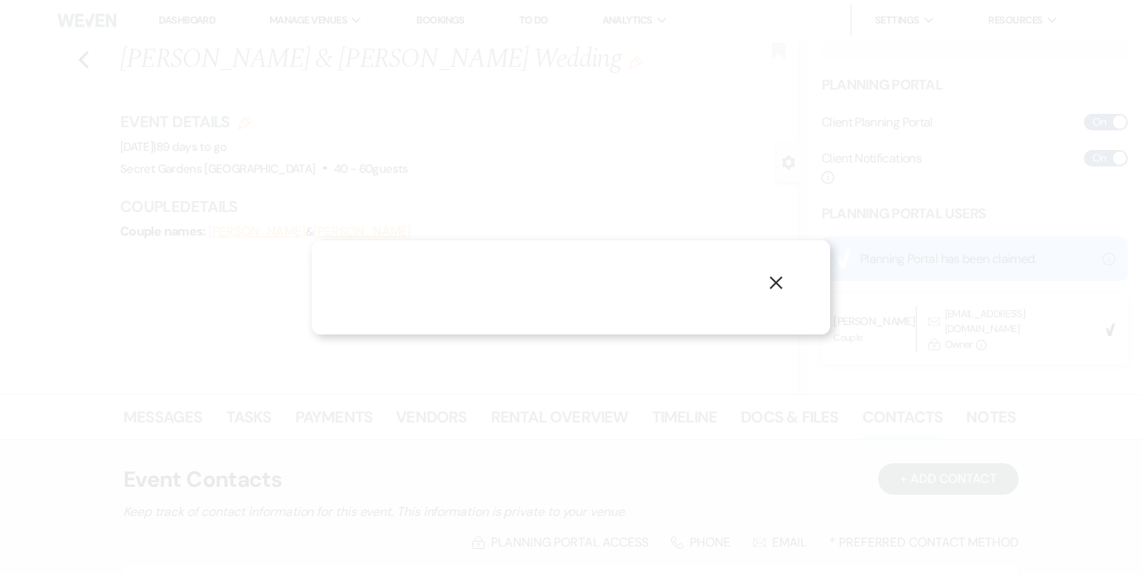
select select "1"
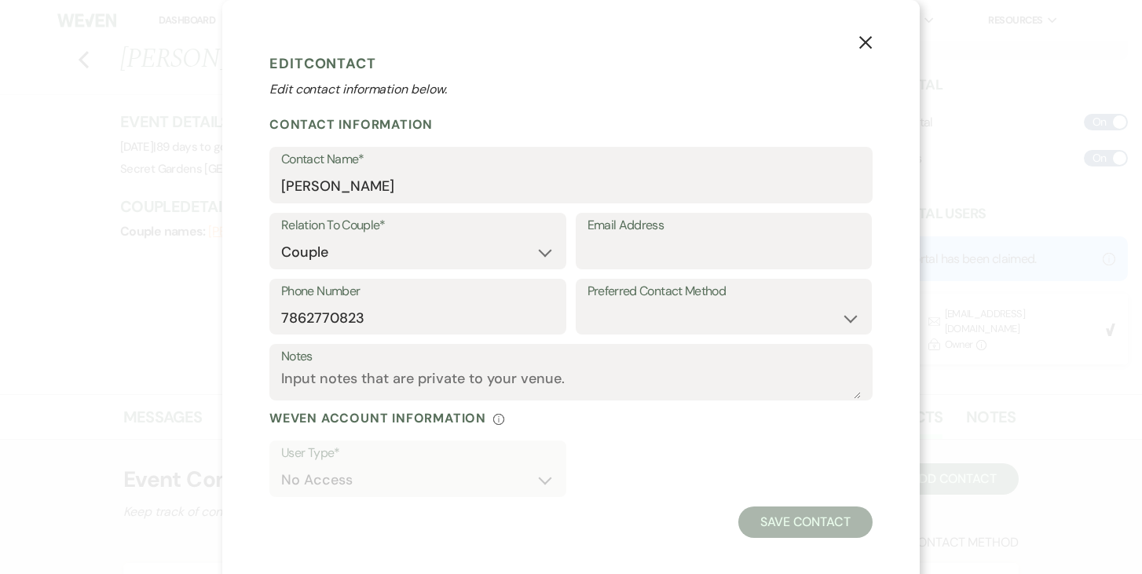
click at [870, 41] on icon "X" at bounding box center [866, 42] width 14 height 14
